Goal: Task Accomplishment & Management: Complete application form

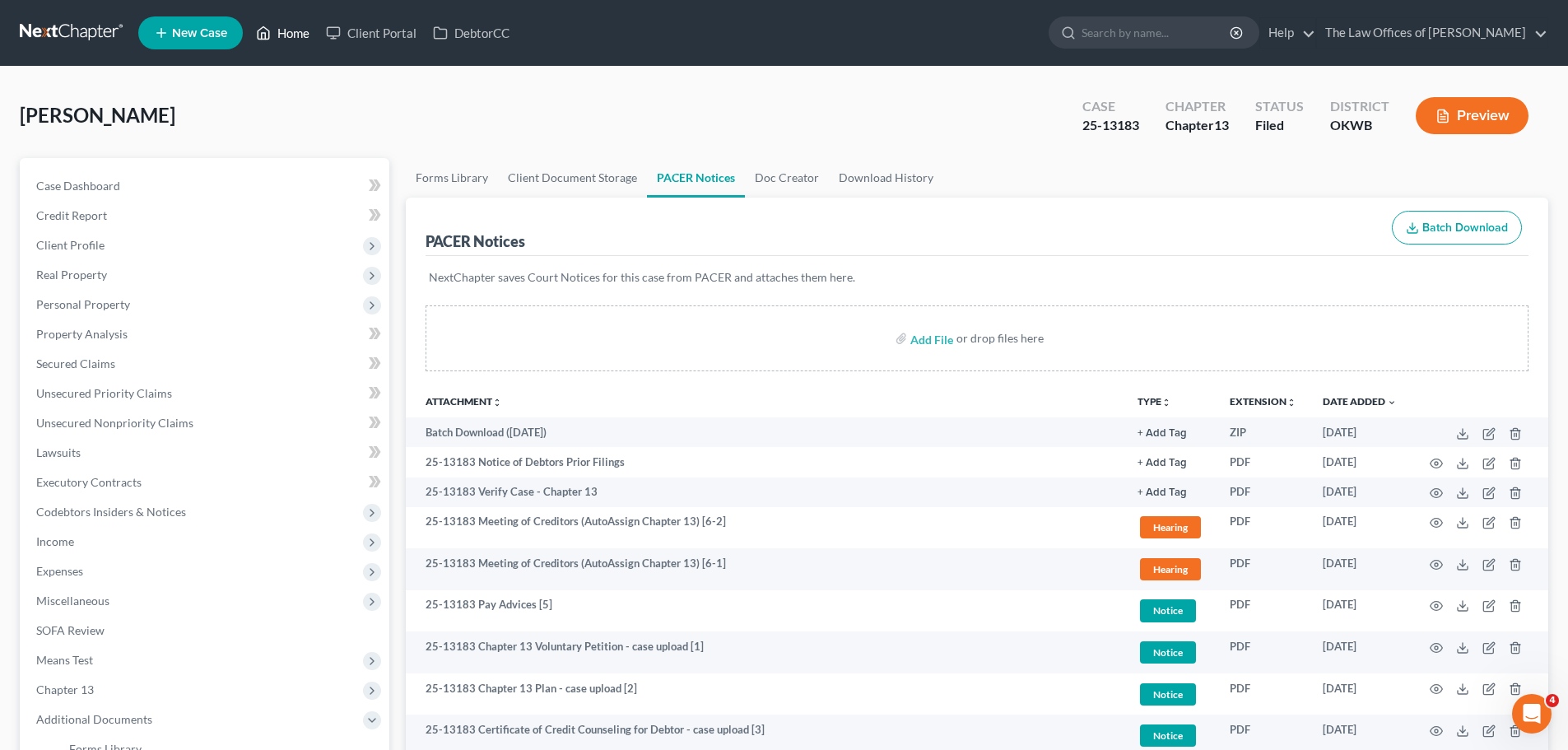
click at [296, 36] on link "Home" at bounding box center [283, 32] width 70 height 29
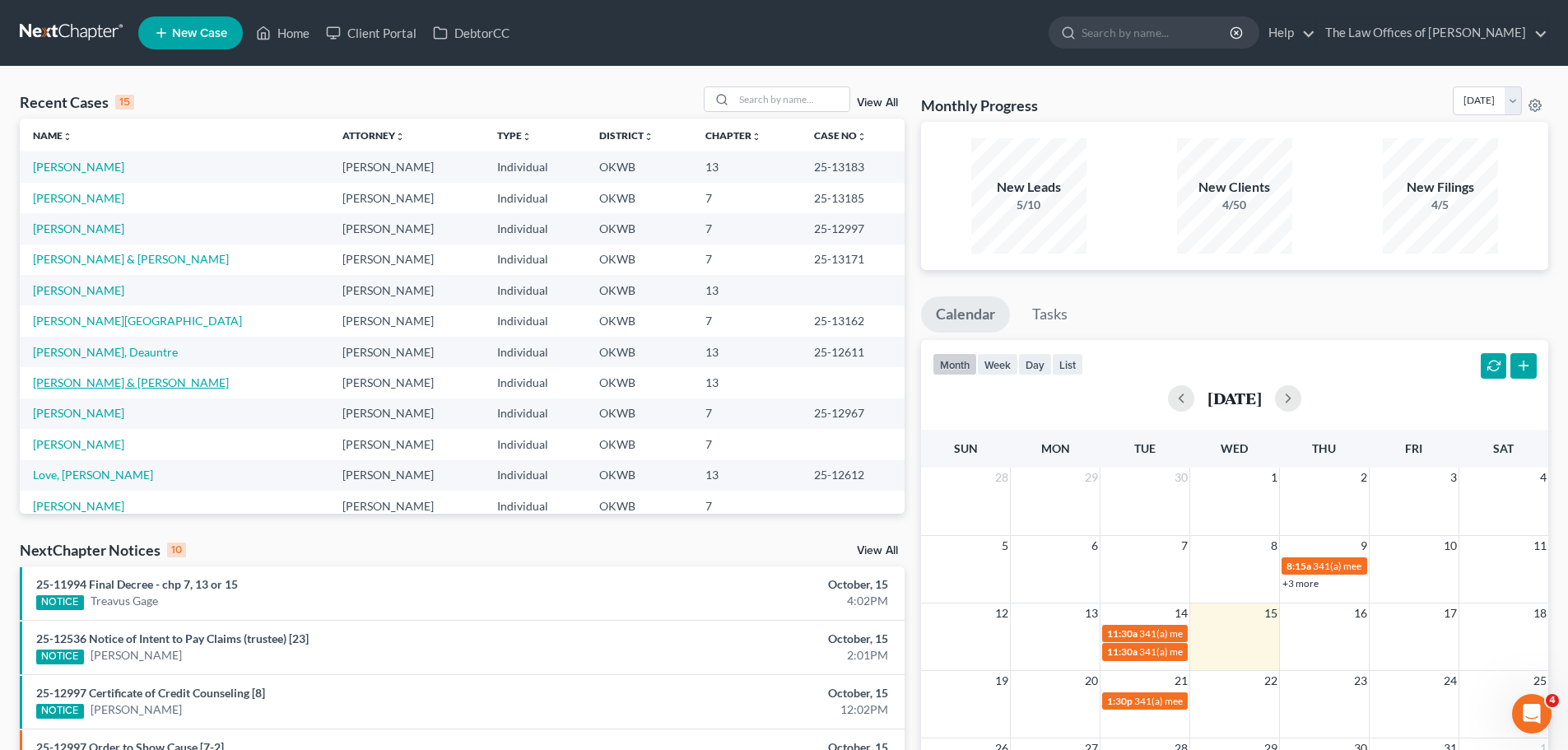
click at [102, 379] on link "[PERSON_NAME] & [PERSON_NAME]" at bounding box center [131, 383] width 196 height 14
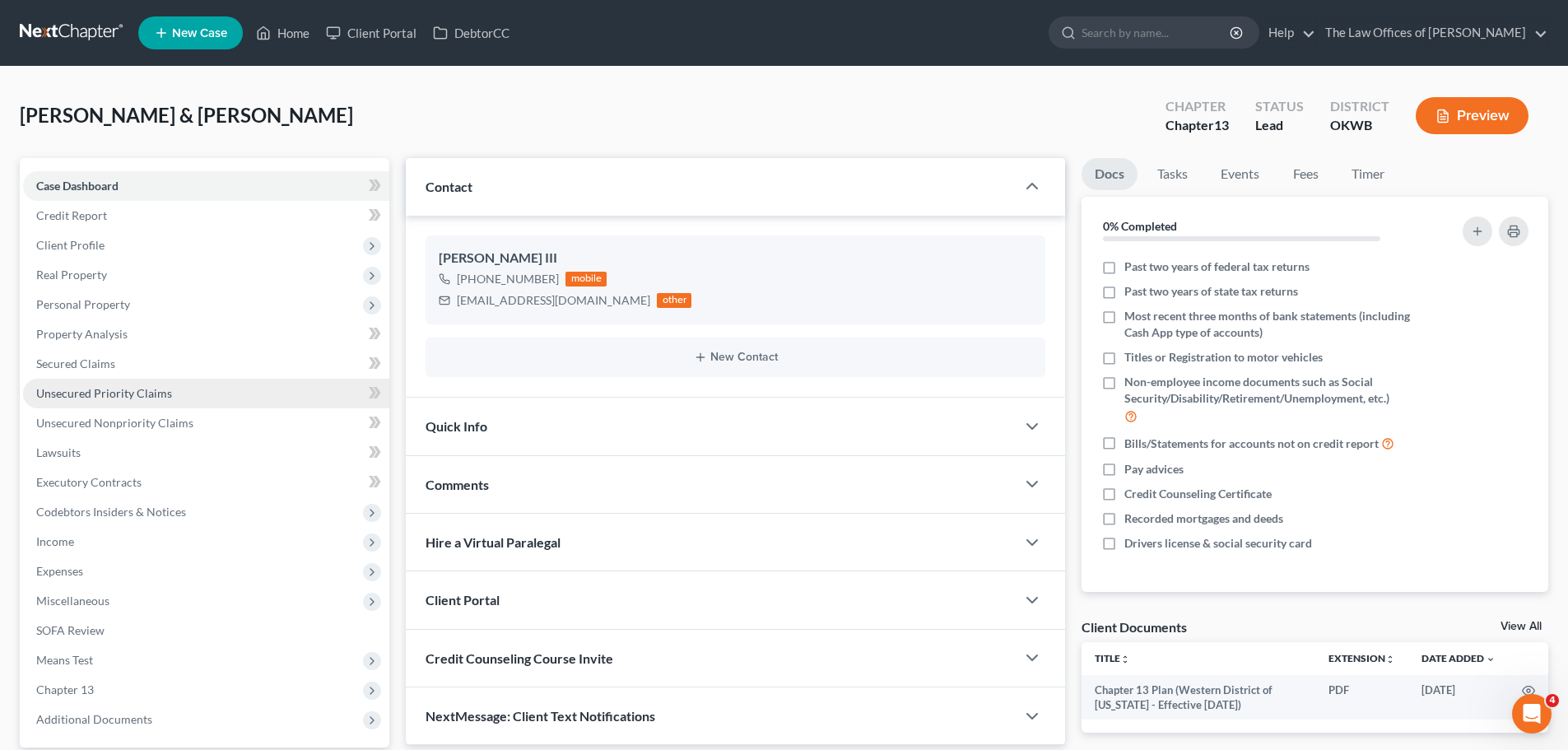
click at [107, 394] on span "Unsecured Priority Claims" at bounding box center [103, 393] width 136 height 14
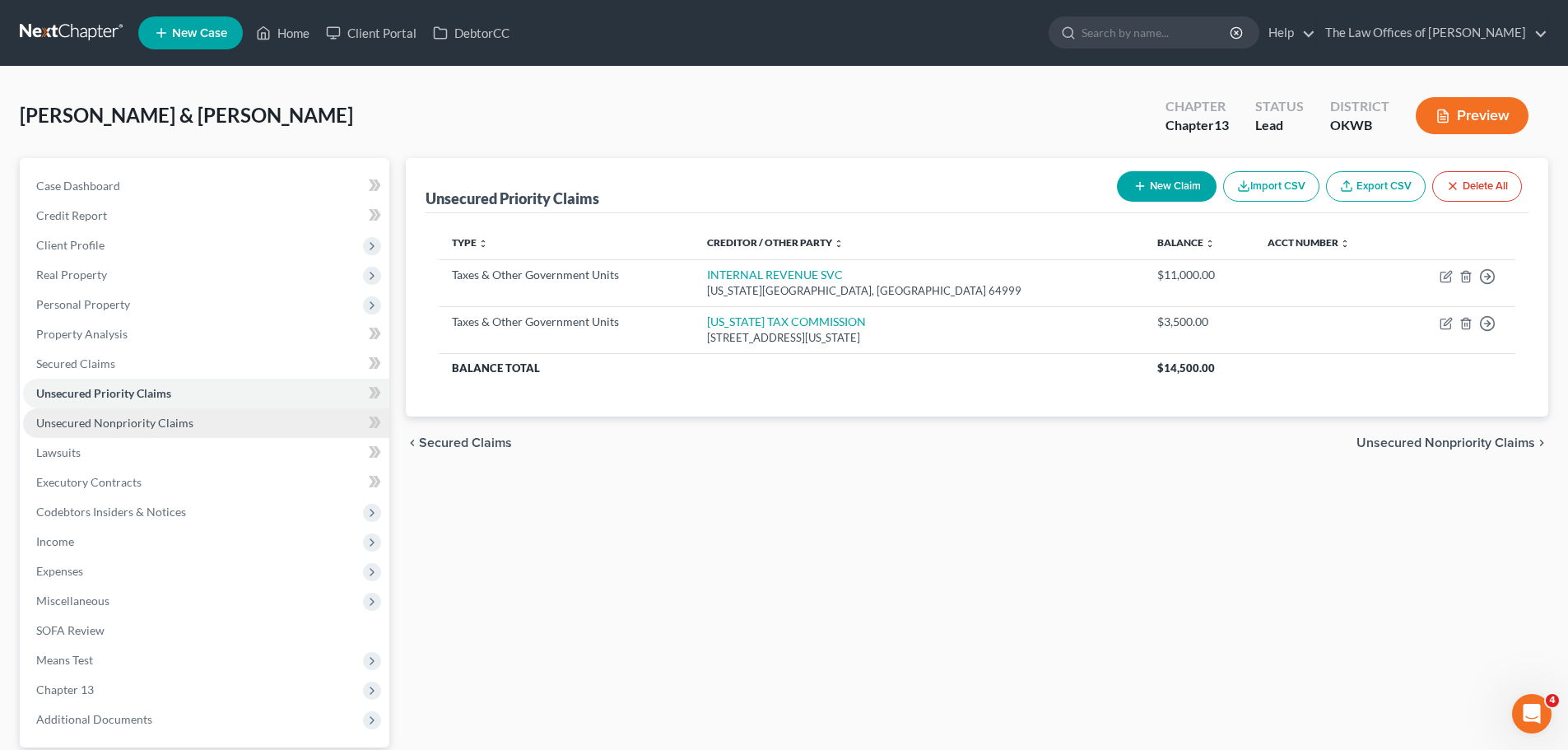
click at [103, 420] on span "Unsecured Nonpriority Claims" at bounding box center [115, 422] width 158 height 14
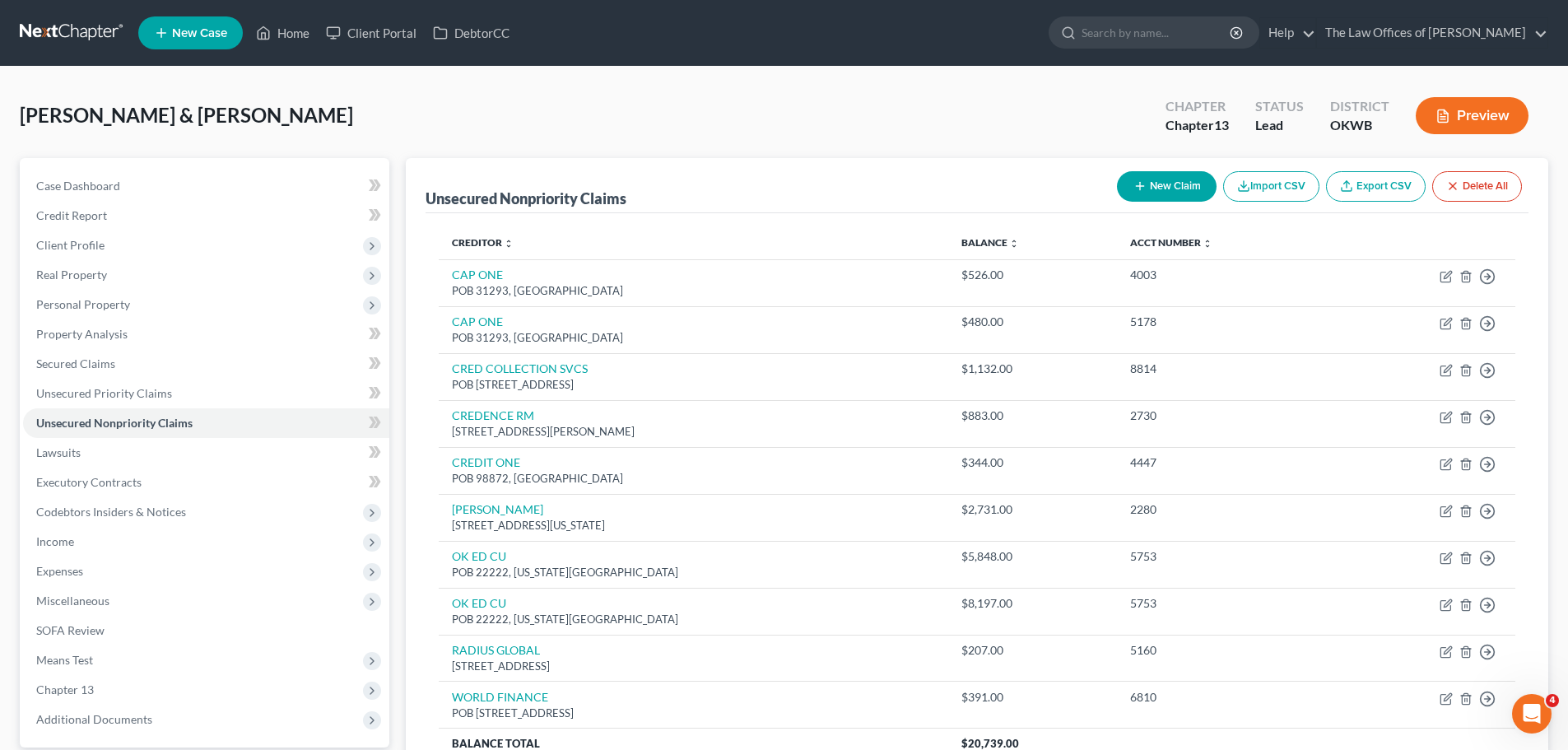
click at [1143, 192] on icon "button" at bounding box center [1140, 186] width 13 height 13
select select "2"
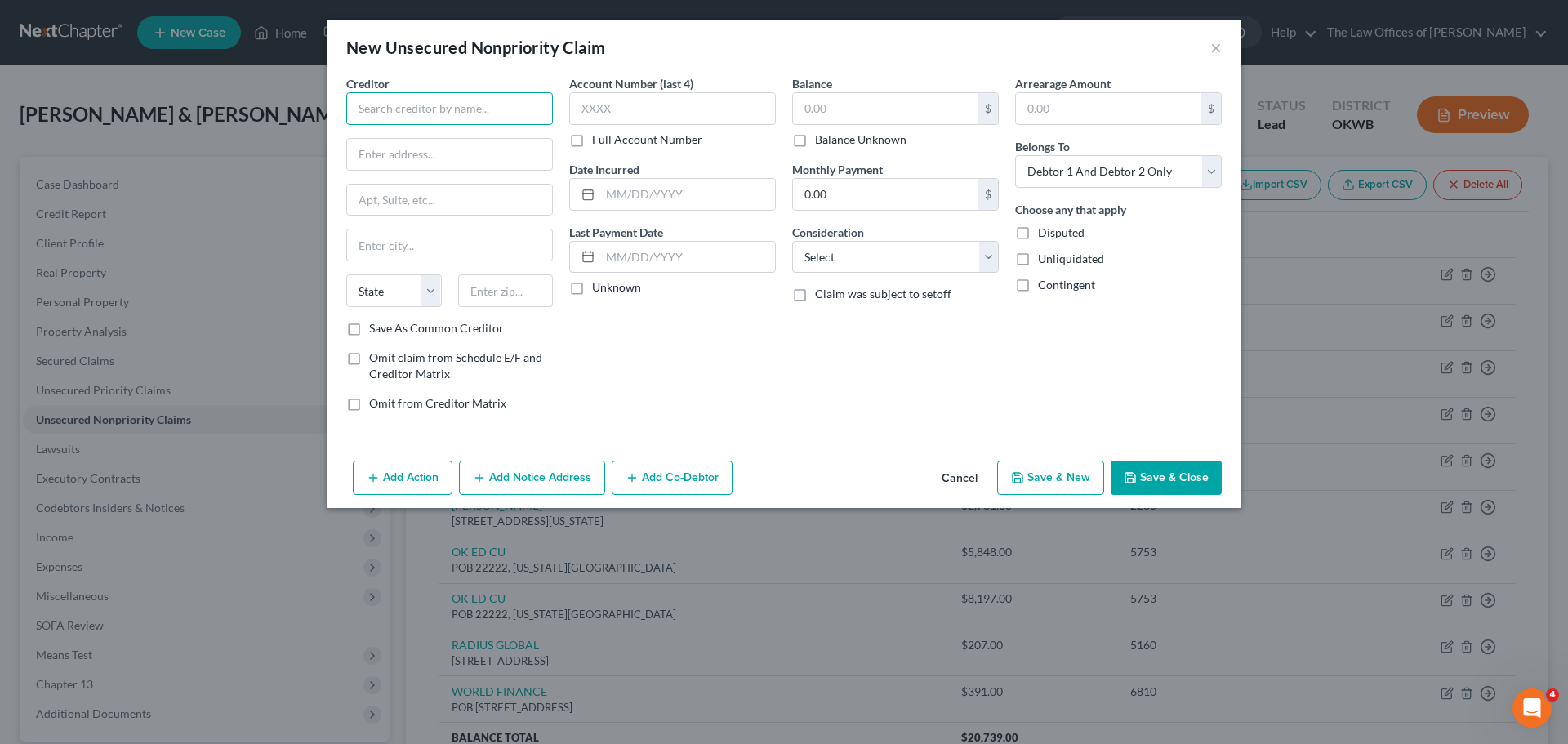
click at [518, 118] on input "text" at bounding box center [449, 108] width 206 height 33
type input "JANUARY TECHNOLOGIES"
type input "176 GRAND STREET"
type input "4TH FL"
type input "10013-9998"
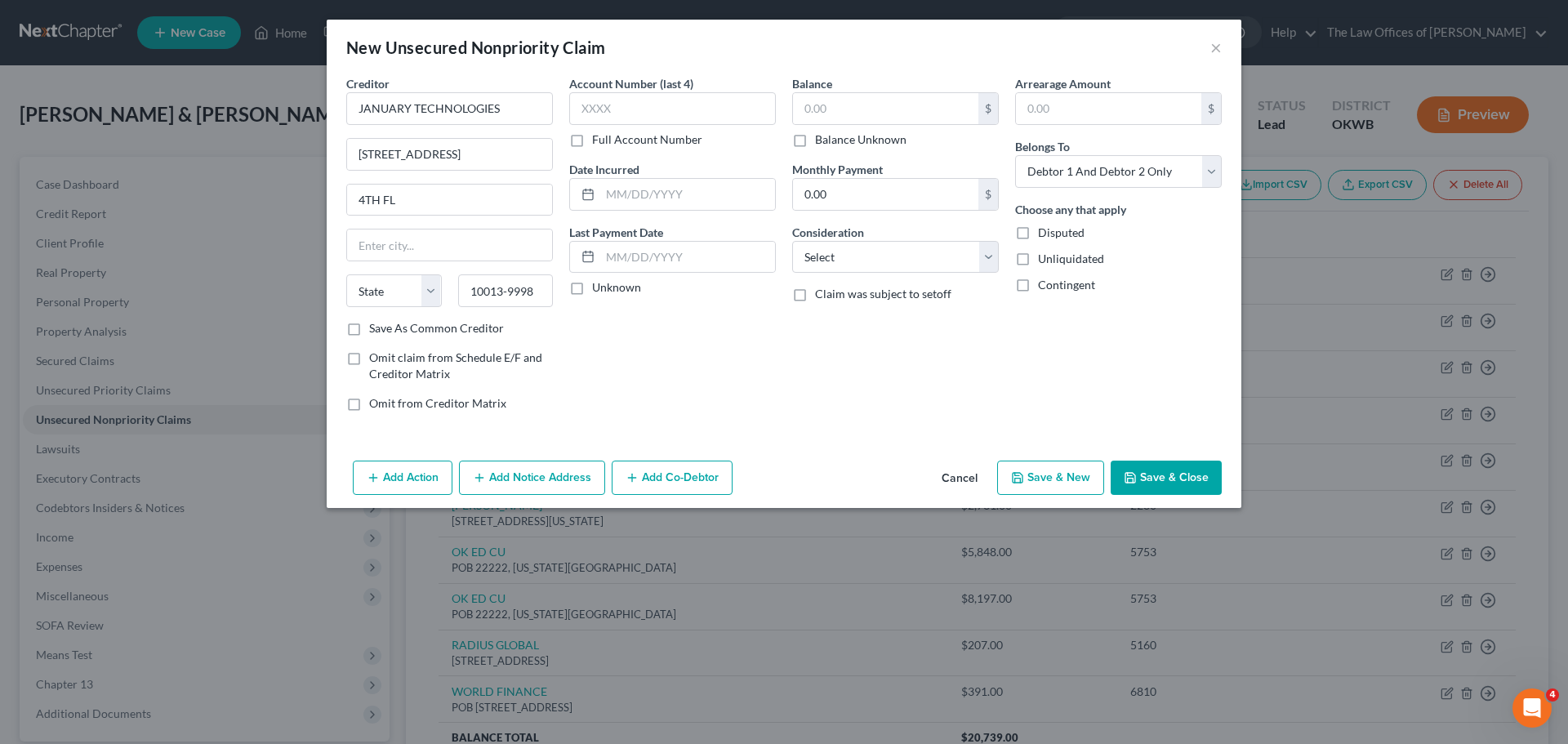
click at [424, 332] on label "Save As Common Creditor" at bounding box center [436, 328] width 135 height 16
click at [386, 331] on input "Save As Common Creditor" at bounding box center [380, 325] width 10 height 10
checkbox input "true"
click at [754, 107] on input "text" at bounding box center [672, 108] width 206 height 33
click at [621, 89] on label "Account Number (last 4)" at bounding box center [632, 84] width 124 height 17
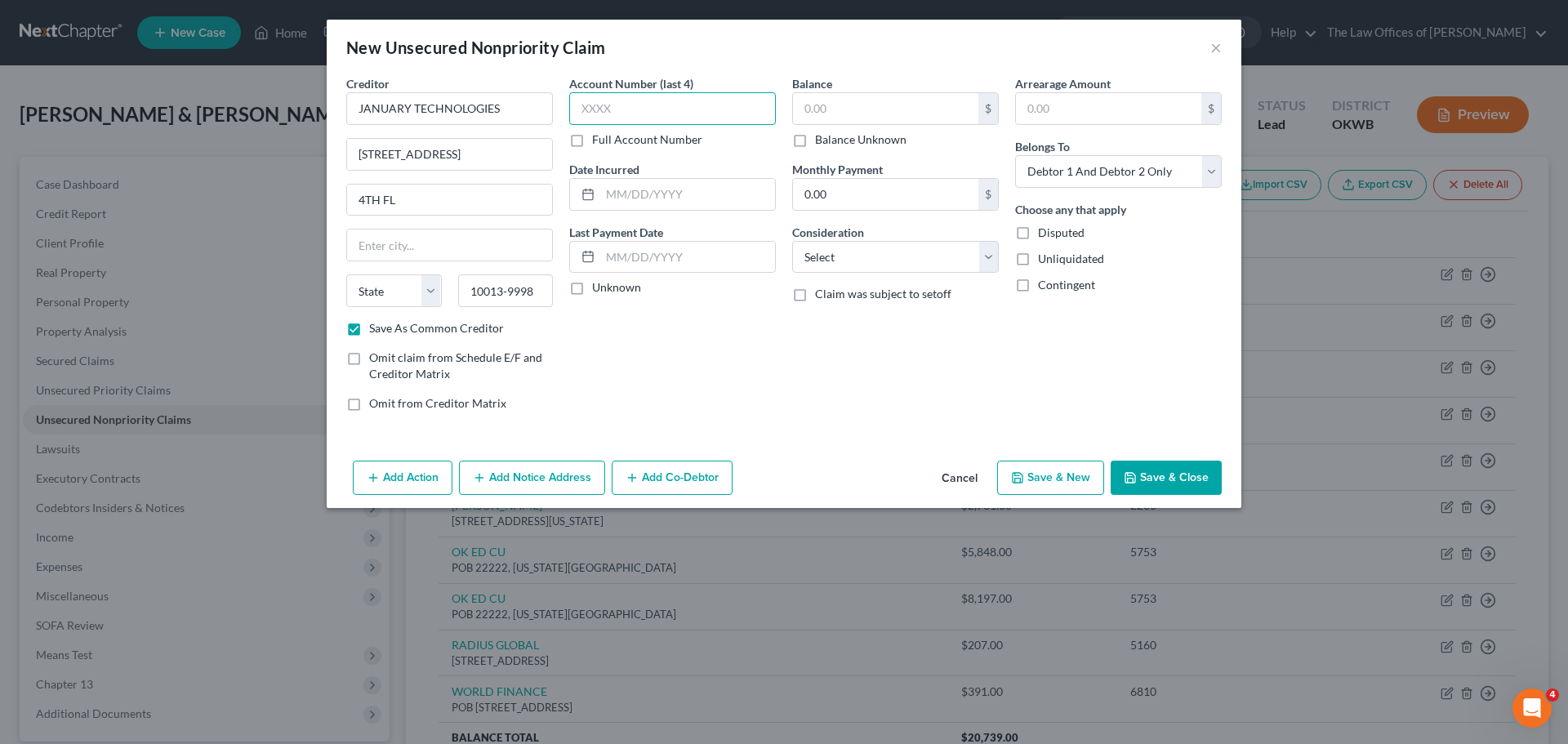
click at [622, 100] on input "text" at bounding box center [672, 108] width 206 height 33
type input "08-6"
click at [832, 102] on input "text" at bounding box center [885, 108] width 186 height 31
type input "782"
click at [1087, 168] on select "Select Debtor 1 Only Debtor 2 Only Debtor 1 And Debtor 2 Only At Least One Of T…" at bounding box center [1118, 171] width 206 height 33
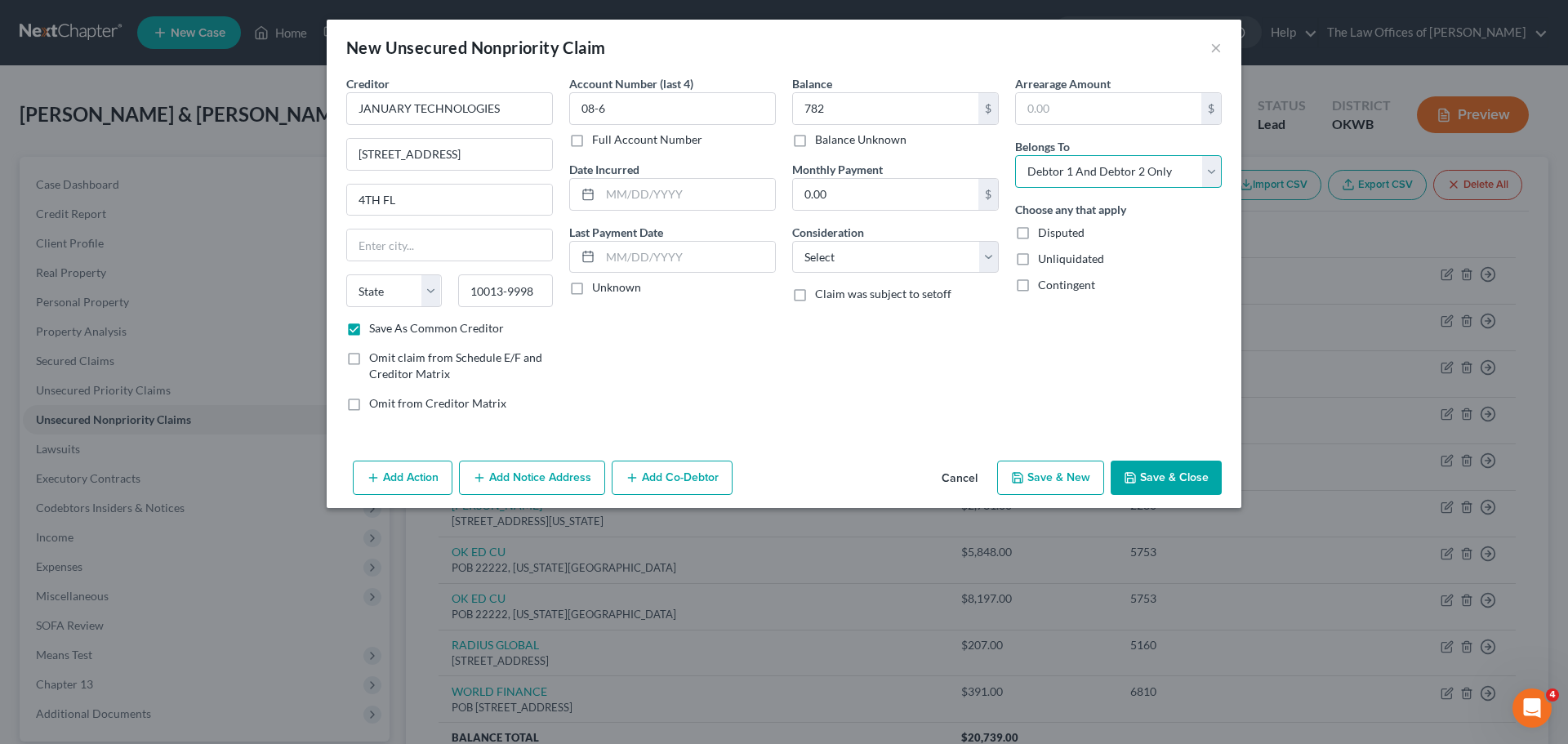
select select "0"
click at [1015, 155] on select "Select Debtor 1 Only Debtor 2 Only Debtor 1 And Debtor 2 Only At Least One Of T…" at bounding box center [1118, 171] width 206 height 33
click at [1146, 469] on button "Save & Close" at bounding box center [1167, 477] width 111 height 34
checkbox input "false"
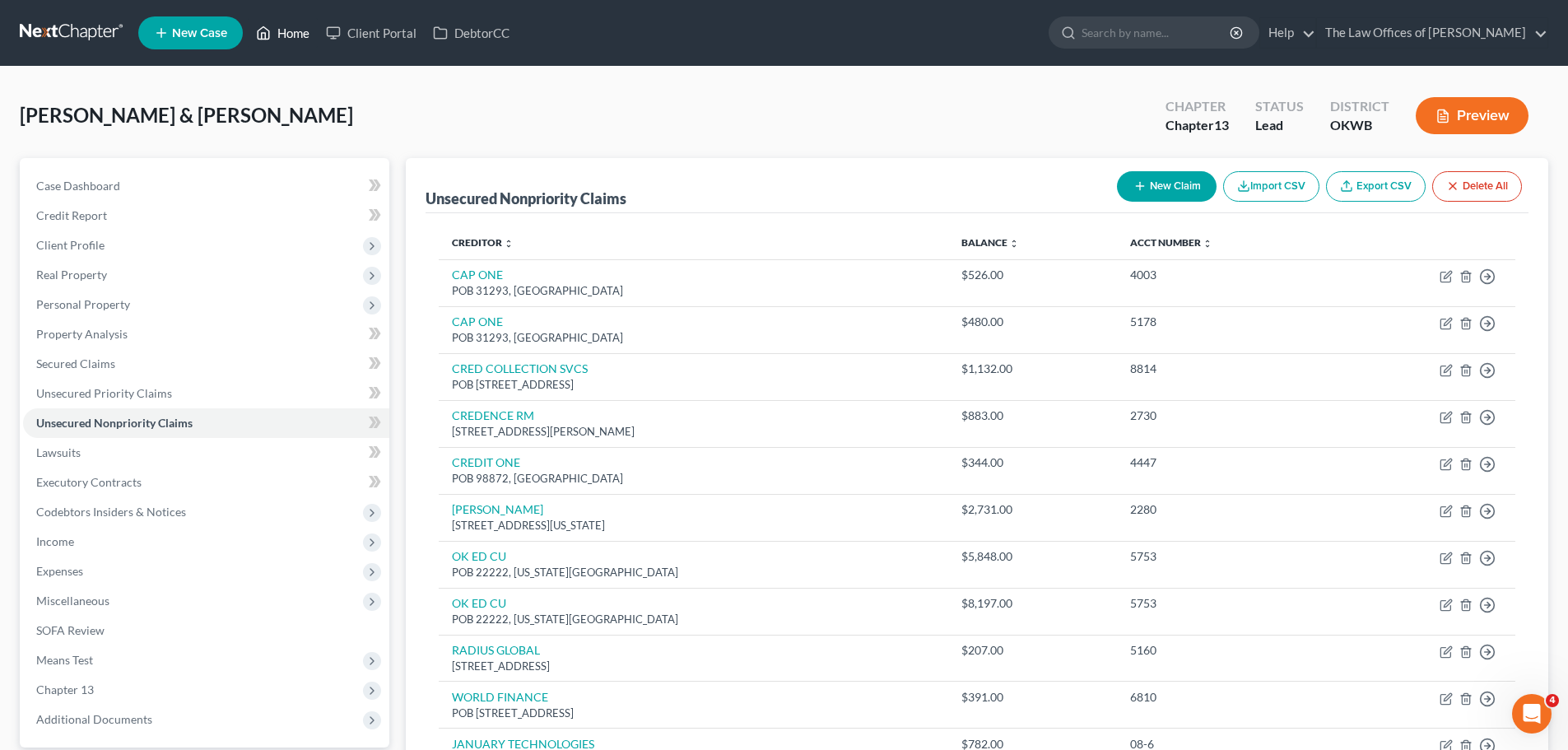
click at [296, 26] on link "Home" at bounding box center [283, 32] width 70 height 29
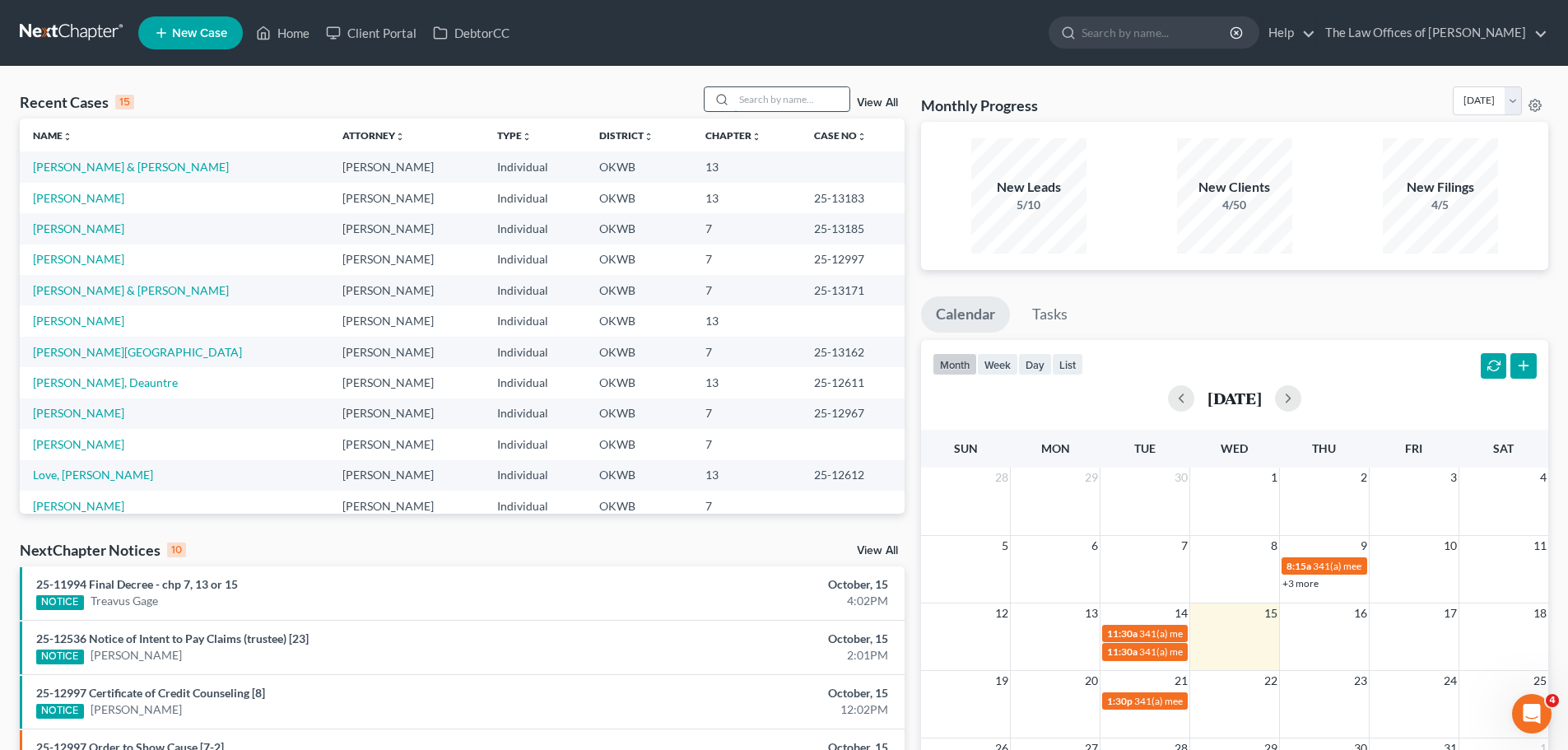
click at [761, 102] on input "search" at bounding box center [792, 99] width 115 height 24
type input "romero"
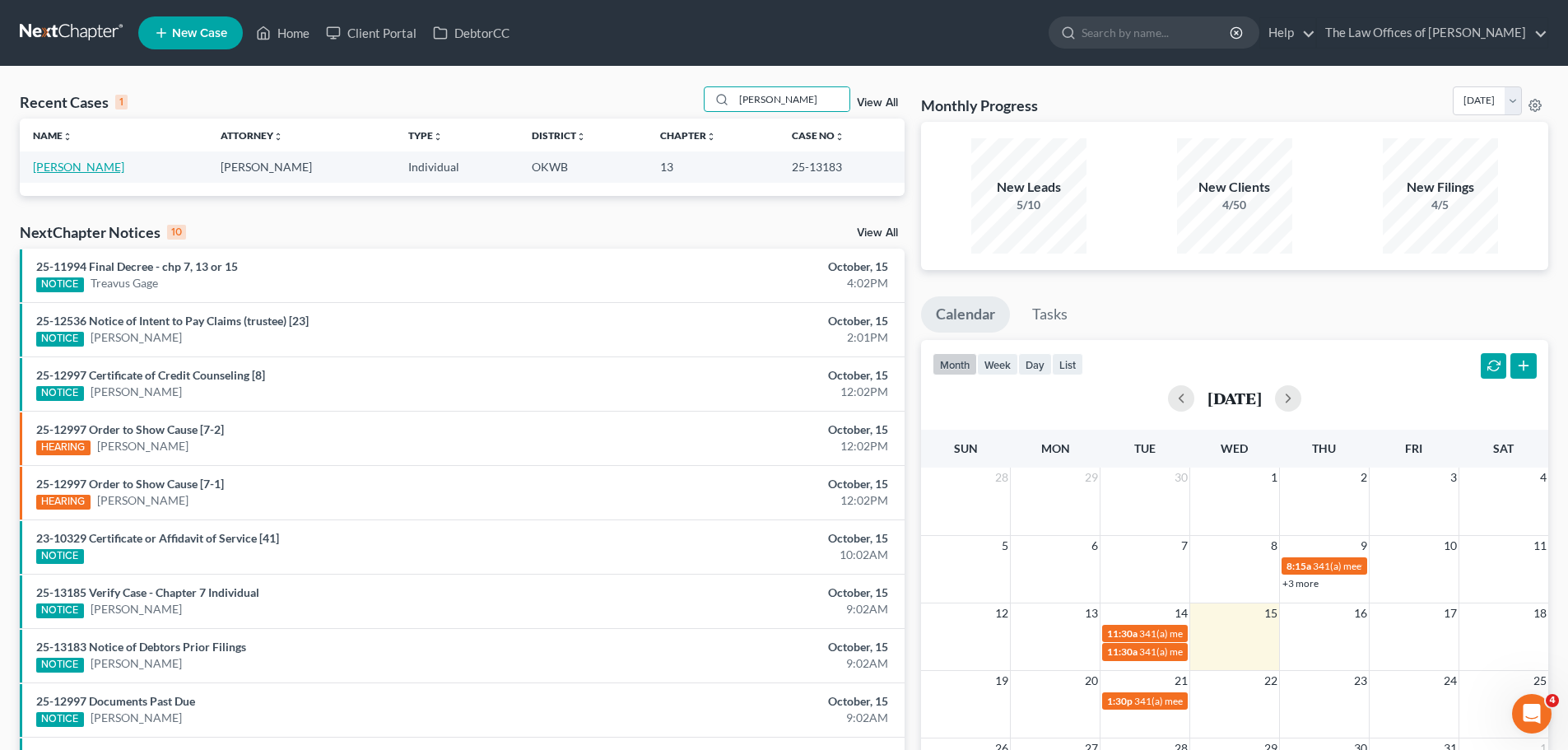
click at [74, 160] on link "[PERSON_NAME]" at bounding box center [79, 166] width 91 height 14
select select "6"
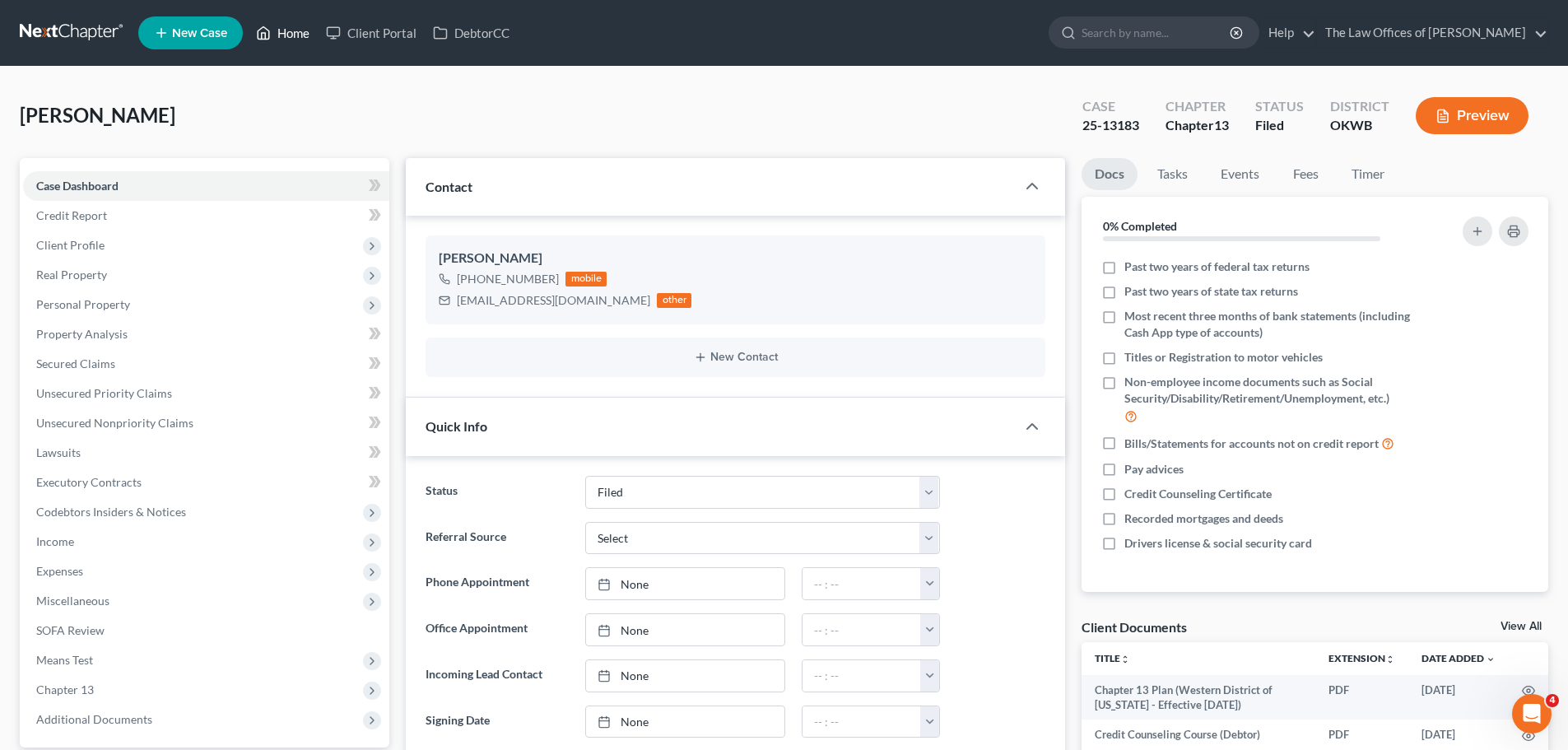
click at [279, 34] on link "Home" at bounding box center [283, 32] width 70 height 29
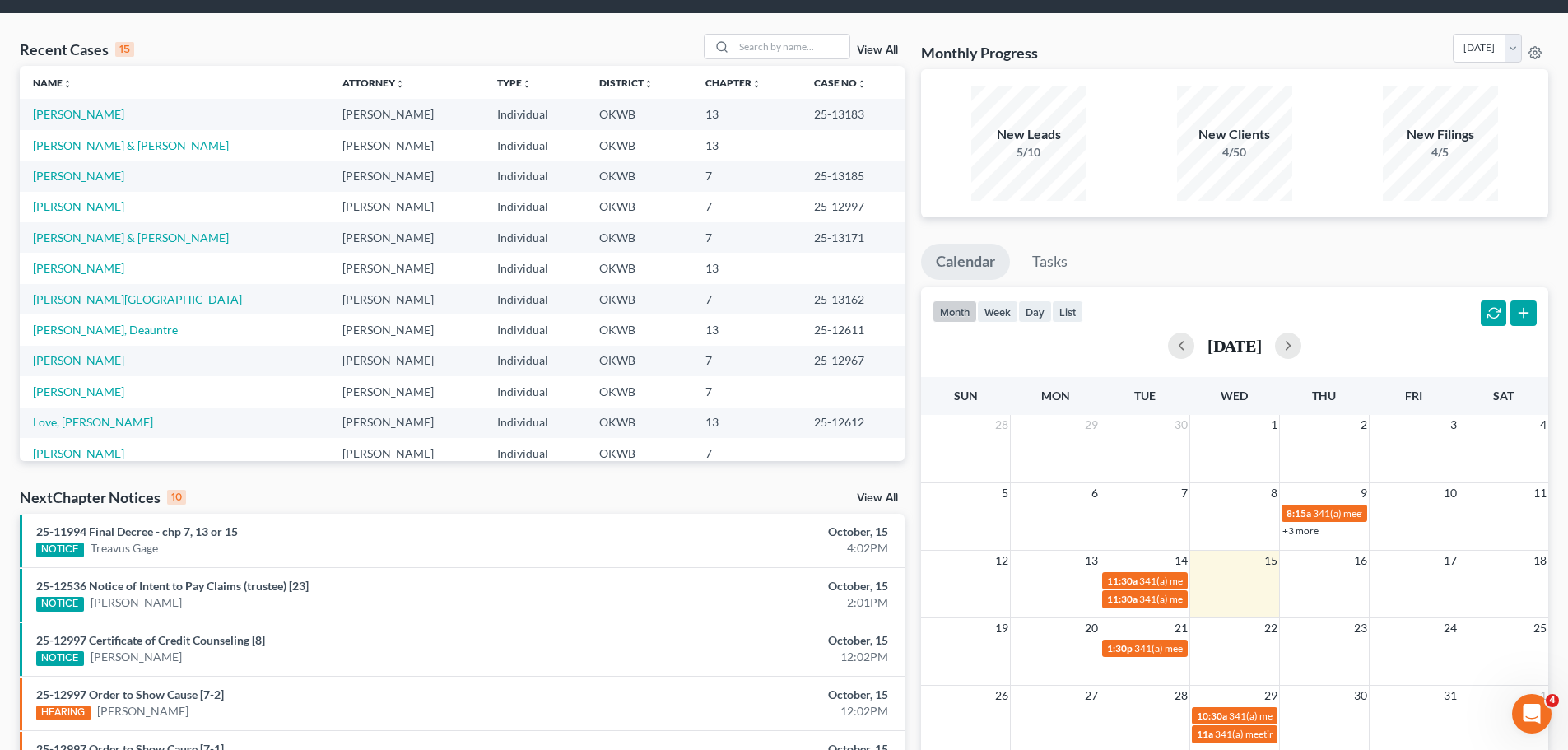
scroll to position [83, 0]
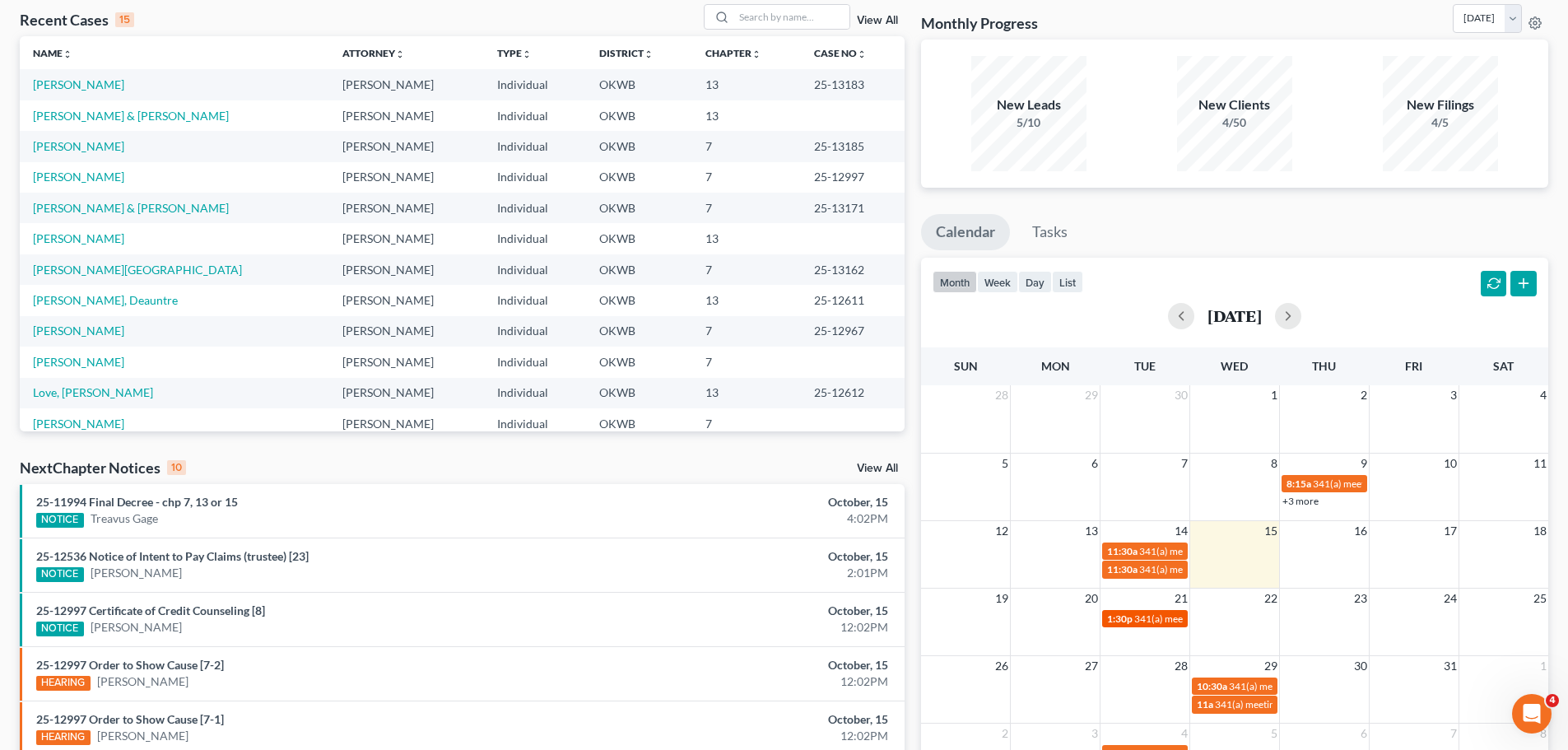
click at [1161, 625] on div "1:30p 341(a) meeting for Cheryl Rosson" at bounding box center [1146, 618] width 76 height 12
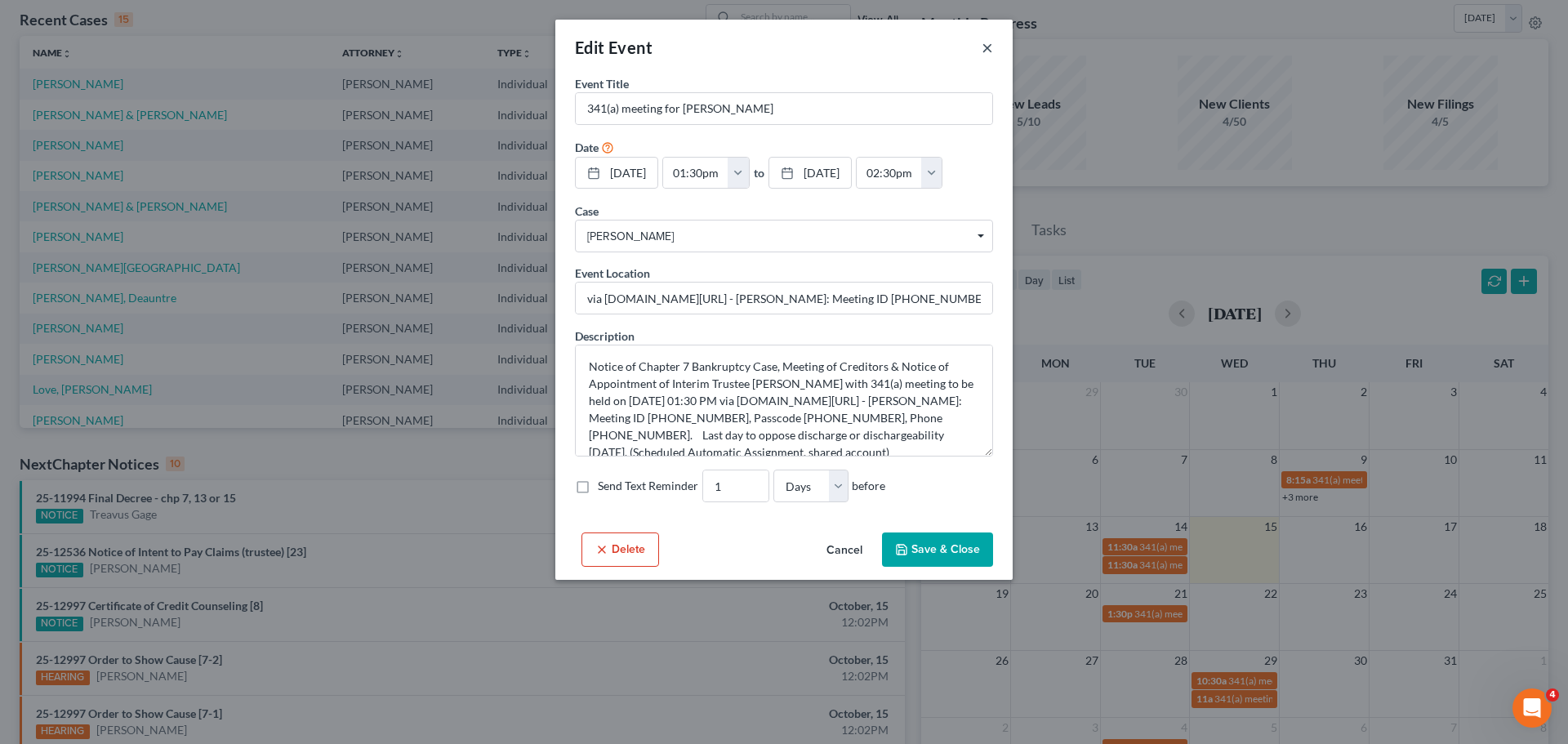
click at [983, 45] on button "×" at bounding box center [988, 47] width 11 height 20
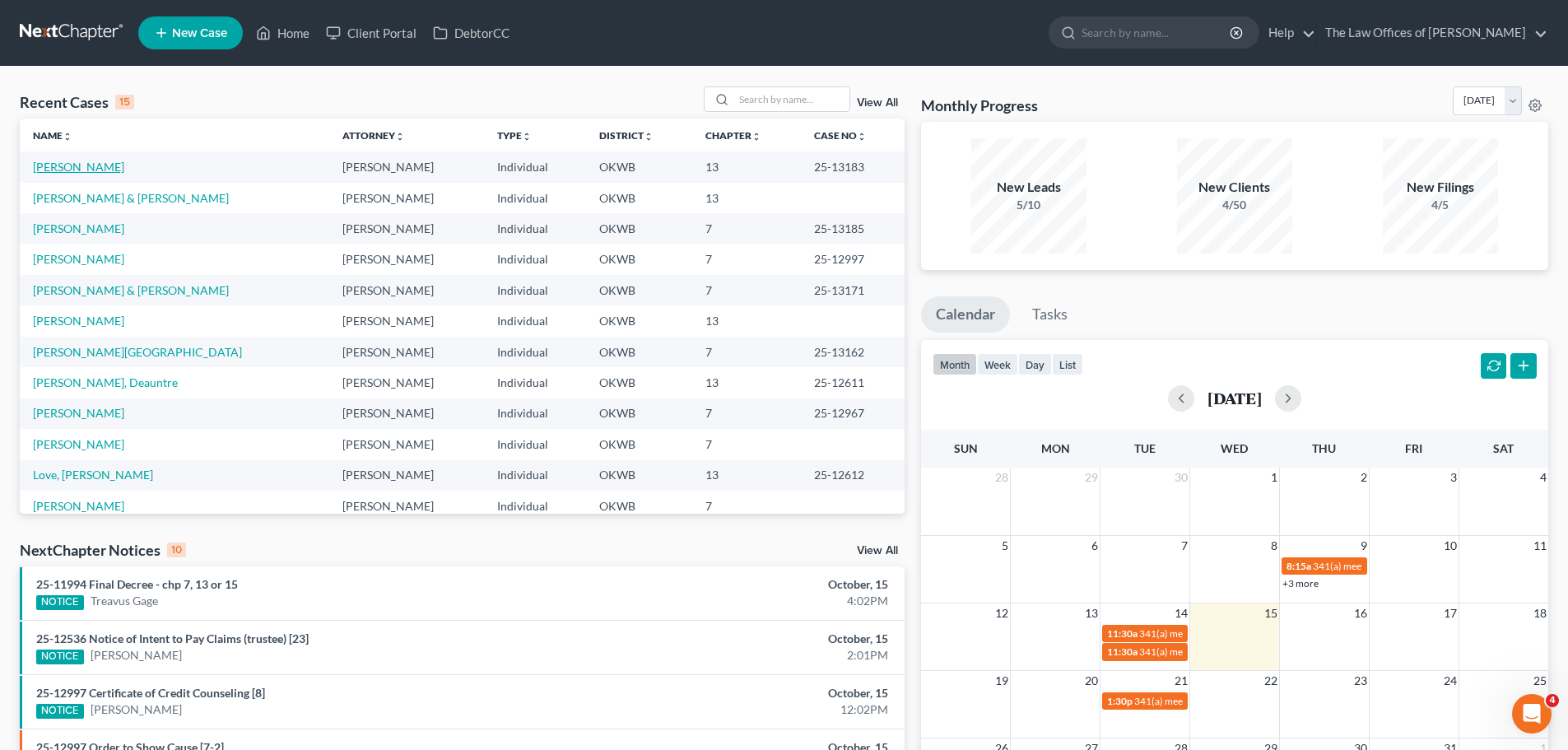
click at [94, 164] on link "[PERSON_NAME]" at bounding box center [79, 166] width 91 height 14
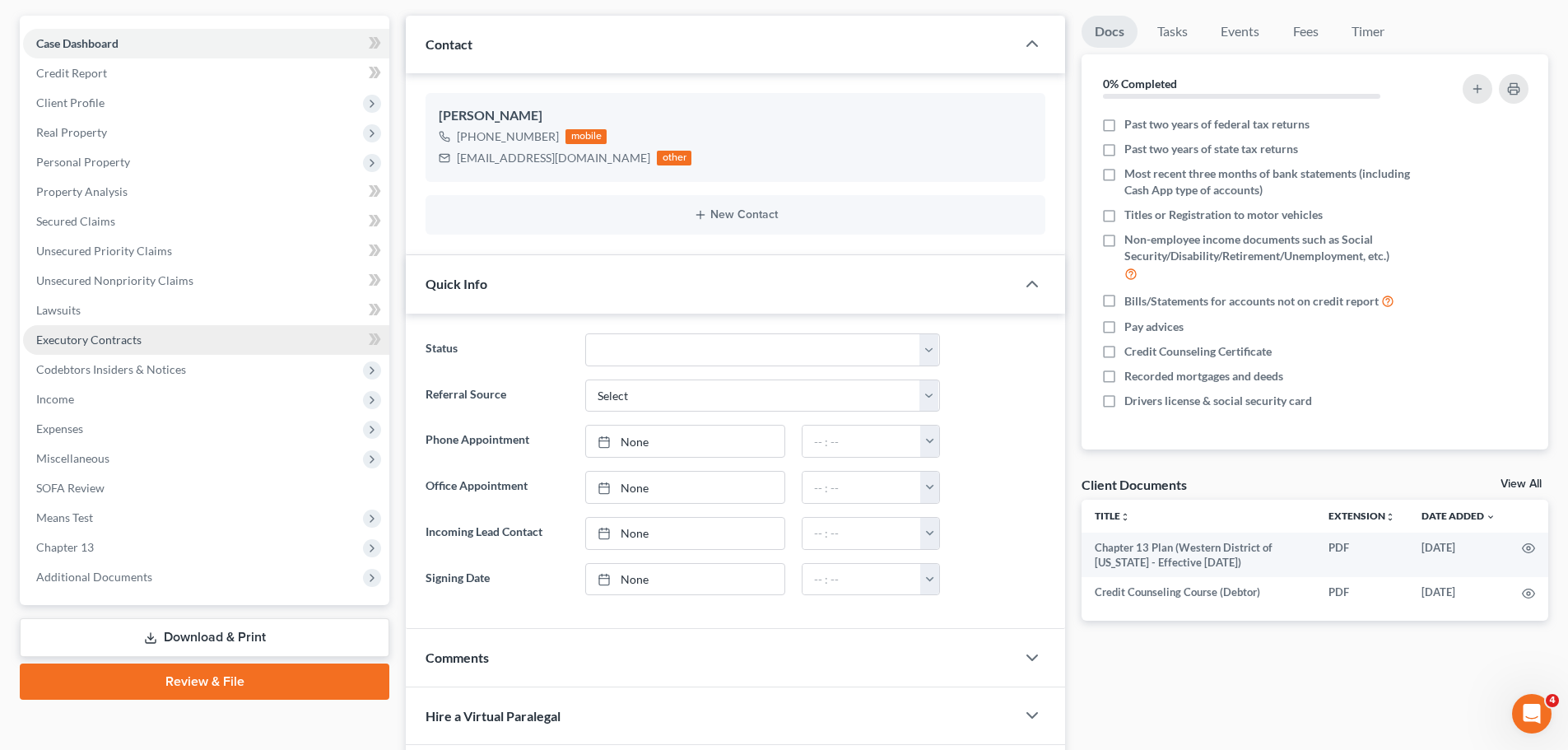
scroll to position [164, 0]
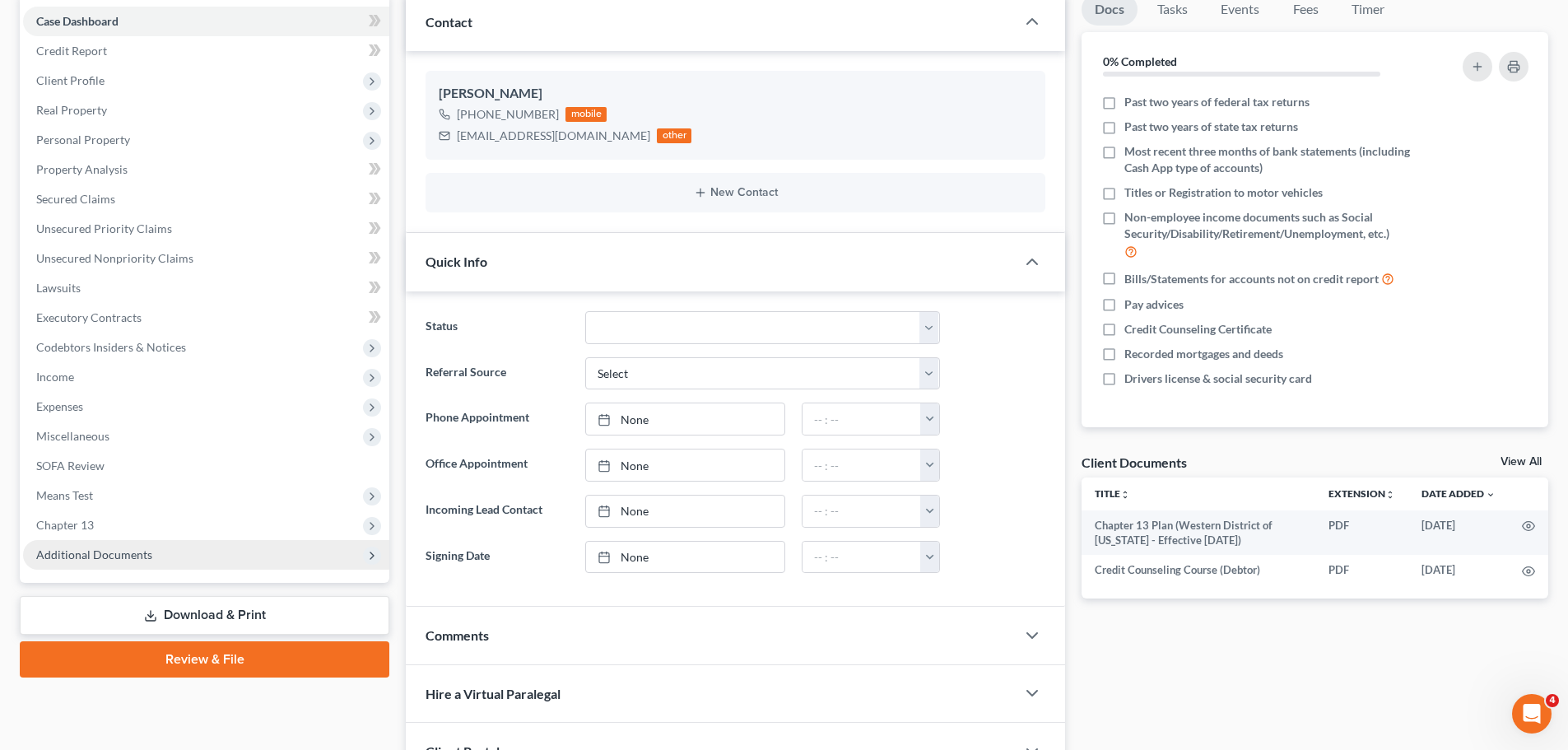
click at [94, 553] on span "Additional Documents" at bounding box center [94, 554] width 116 height 14
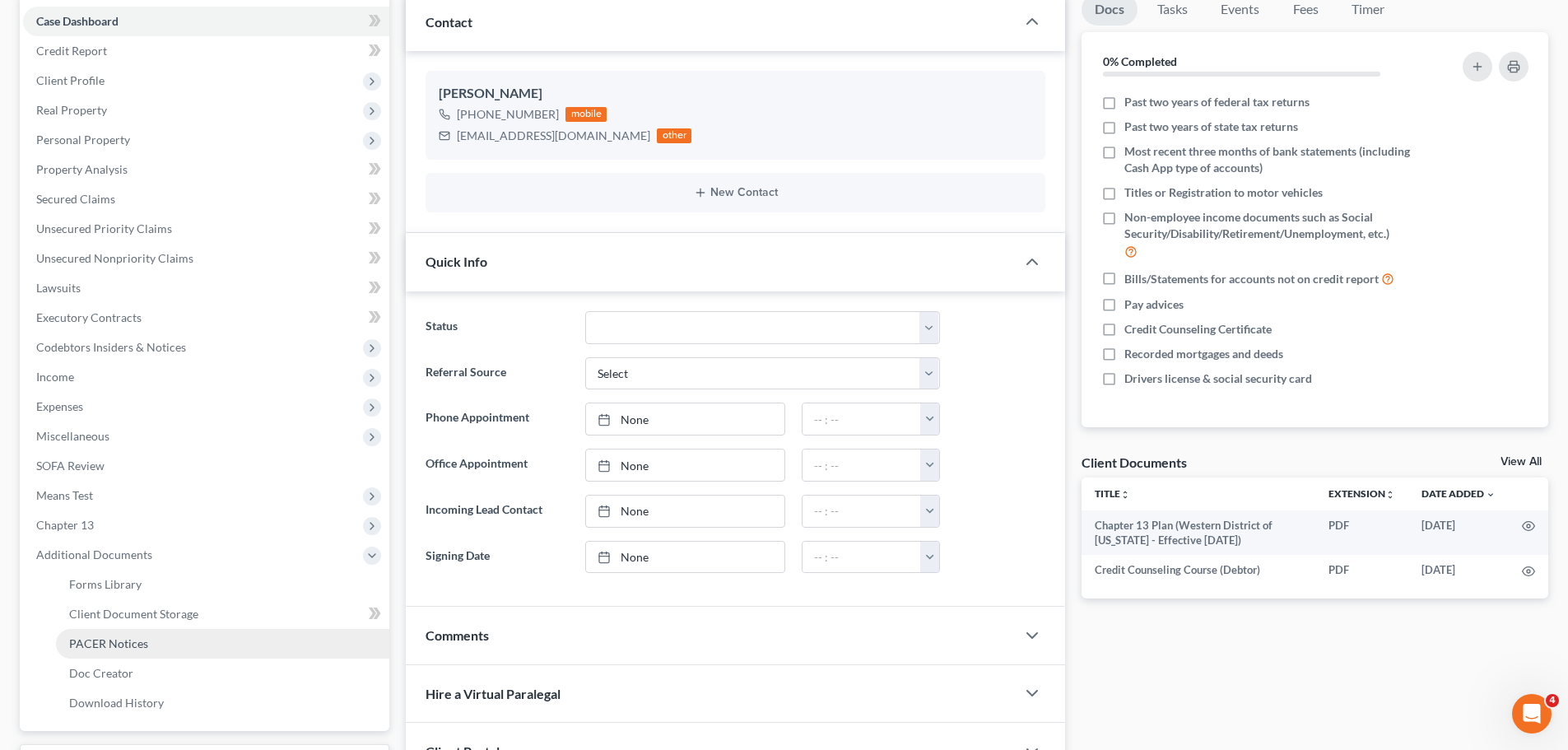
click at [115, 643] on span "PACER Notices" at bounding box center [108, 643] width 79 height 14
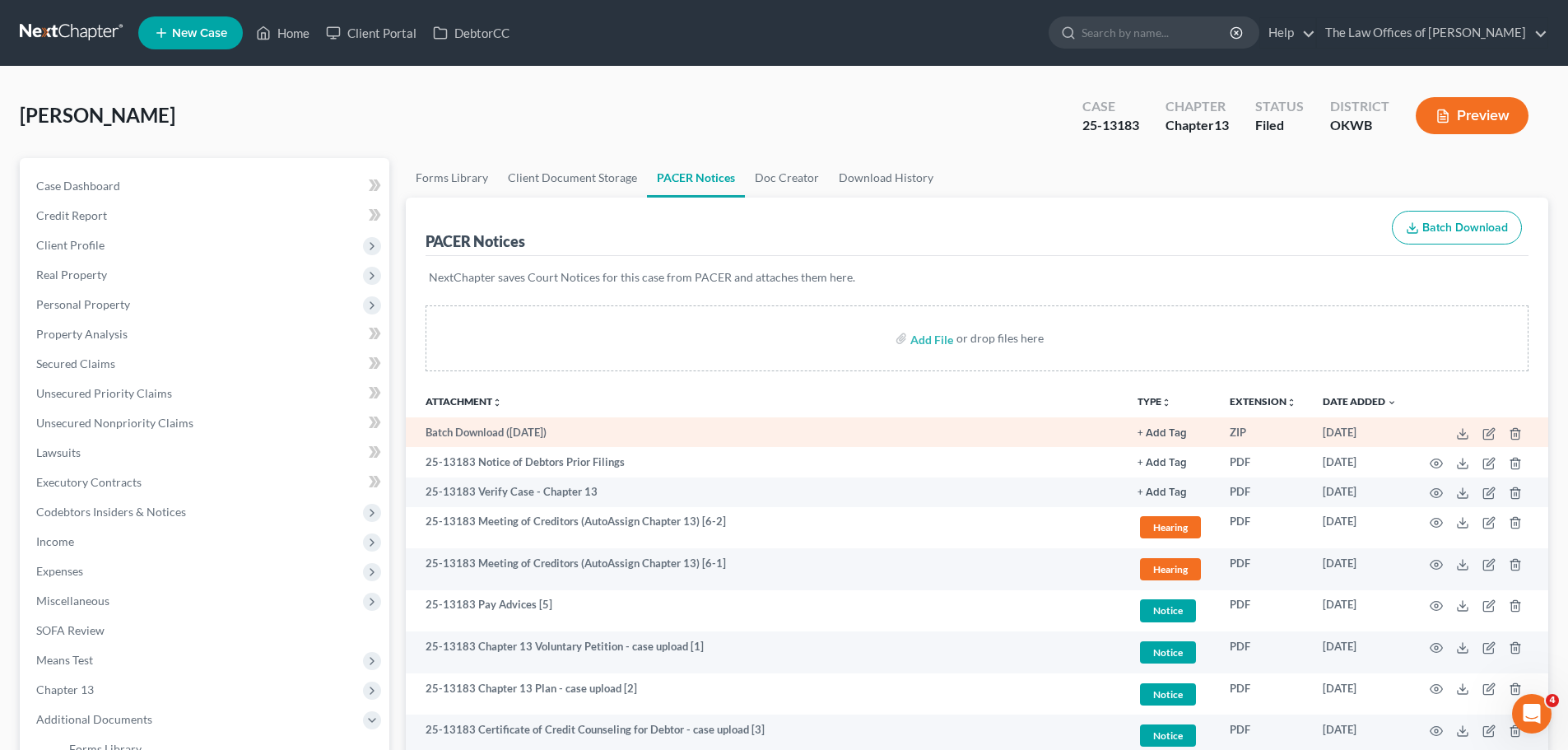
scroll to position [83, 0]
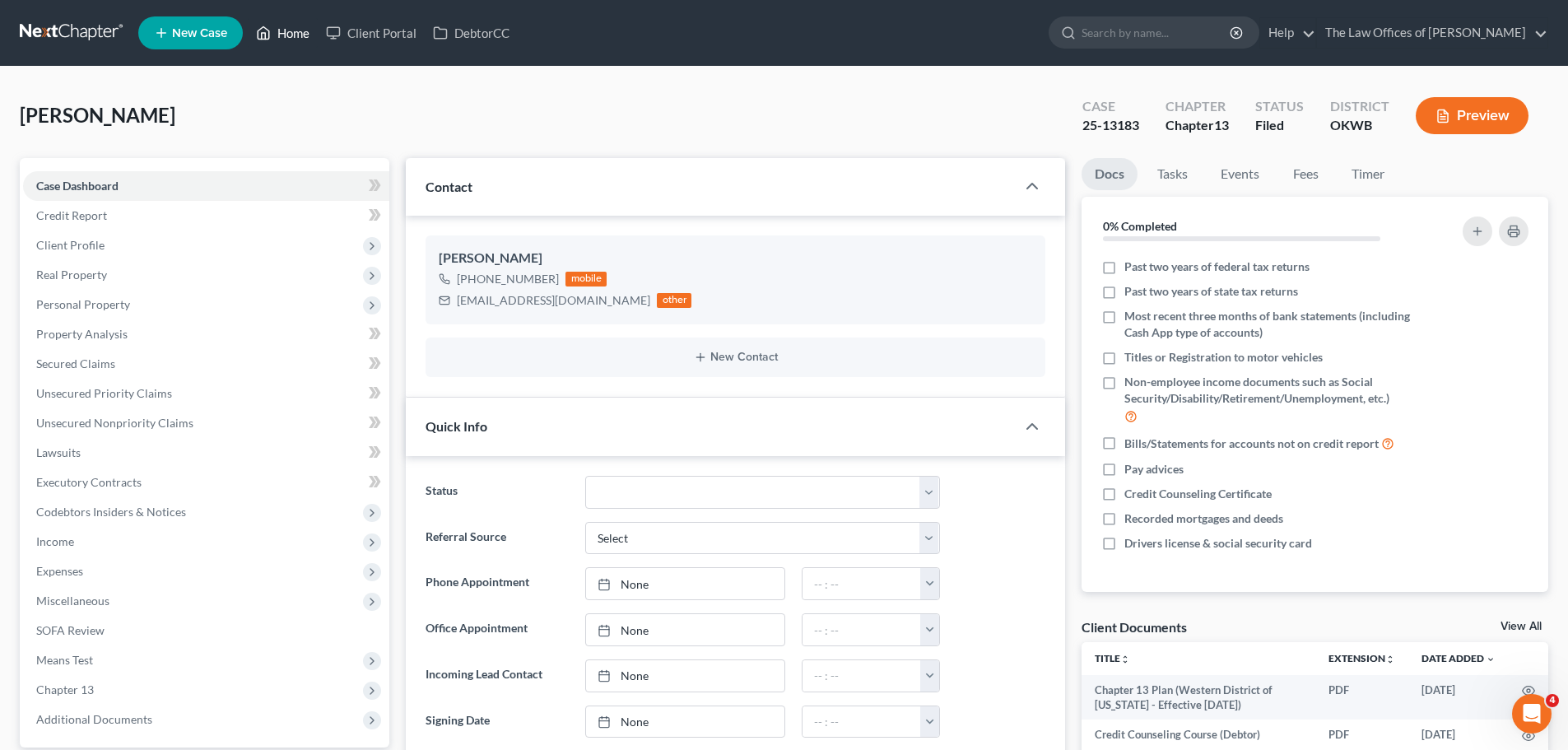
click at [296, 29] on link "Home" at bounding box center [283, 32] width 70 height 29
